Goal: Task Accomplishment & Management: Complete application form

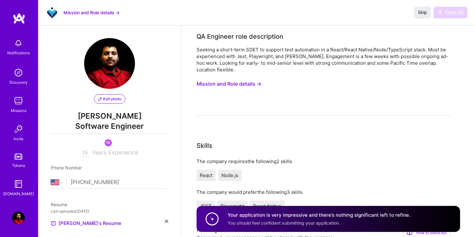
select select "US"
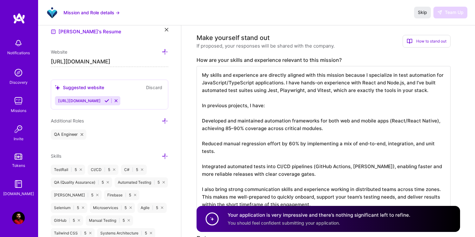
scroll to position [201, 0]
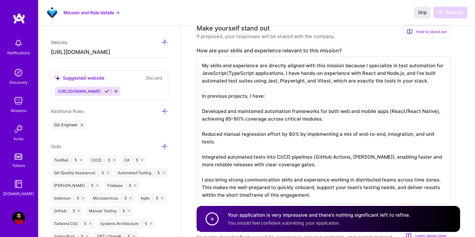
click at [17, 220] on img at bounding box center [18, 218] width 13 height 13
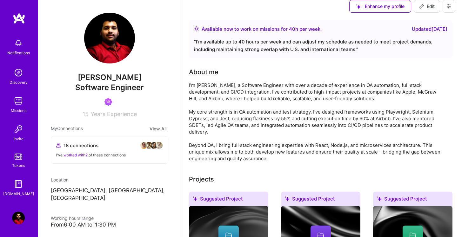
click at [17, 220] on img at bounding box center [18, 218] width 13 height 13
